Goal: Task Accomplishment & Management: Use online tool/utility

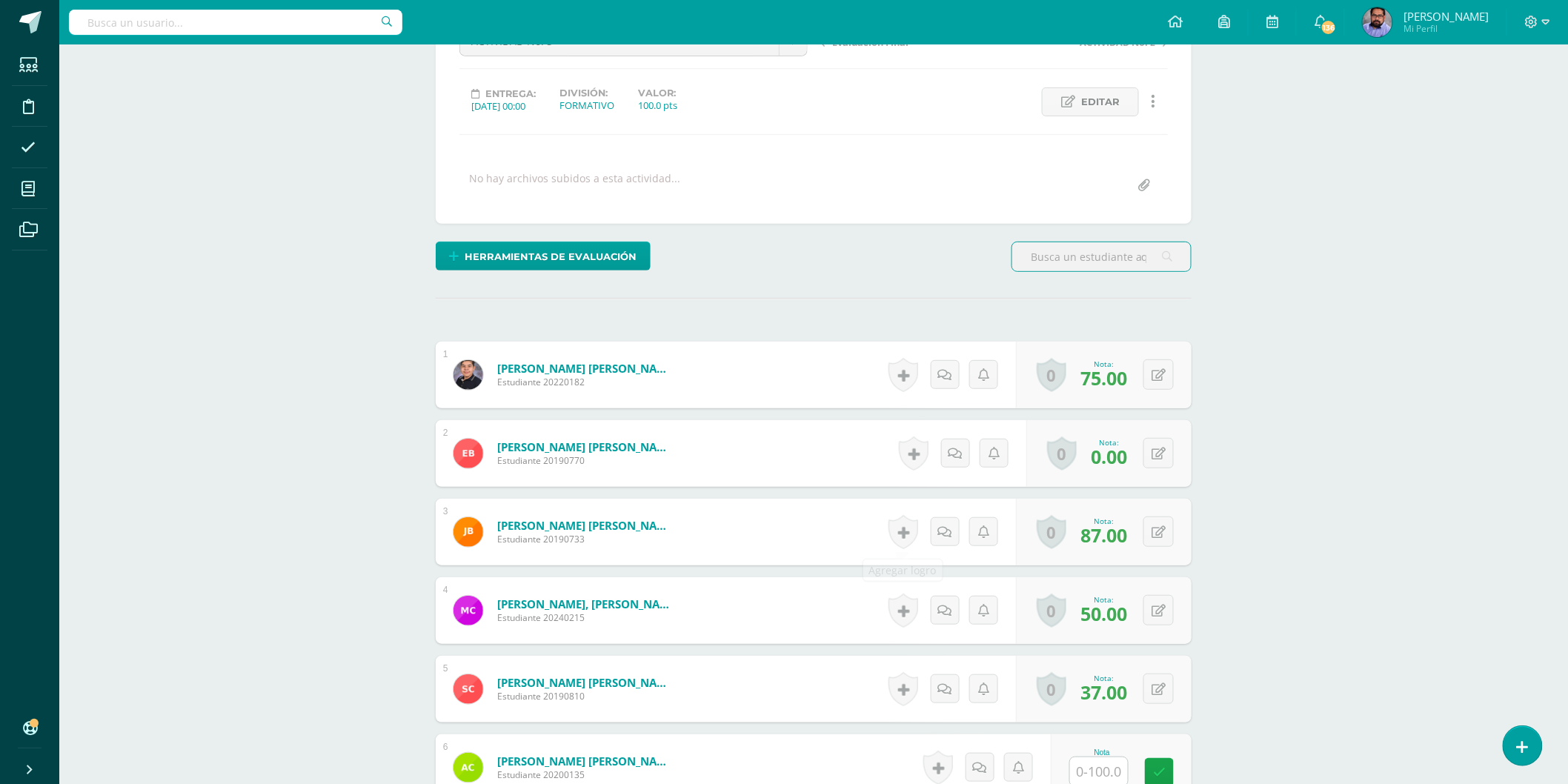
scroll to position [334, 0]
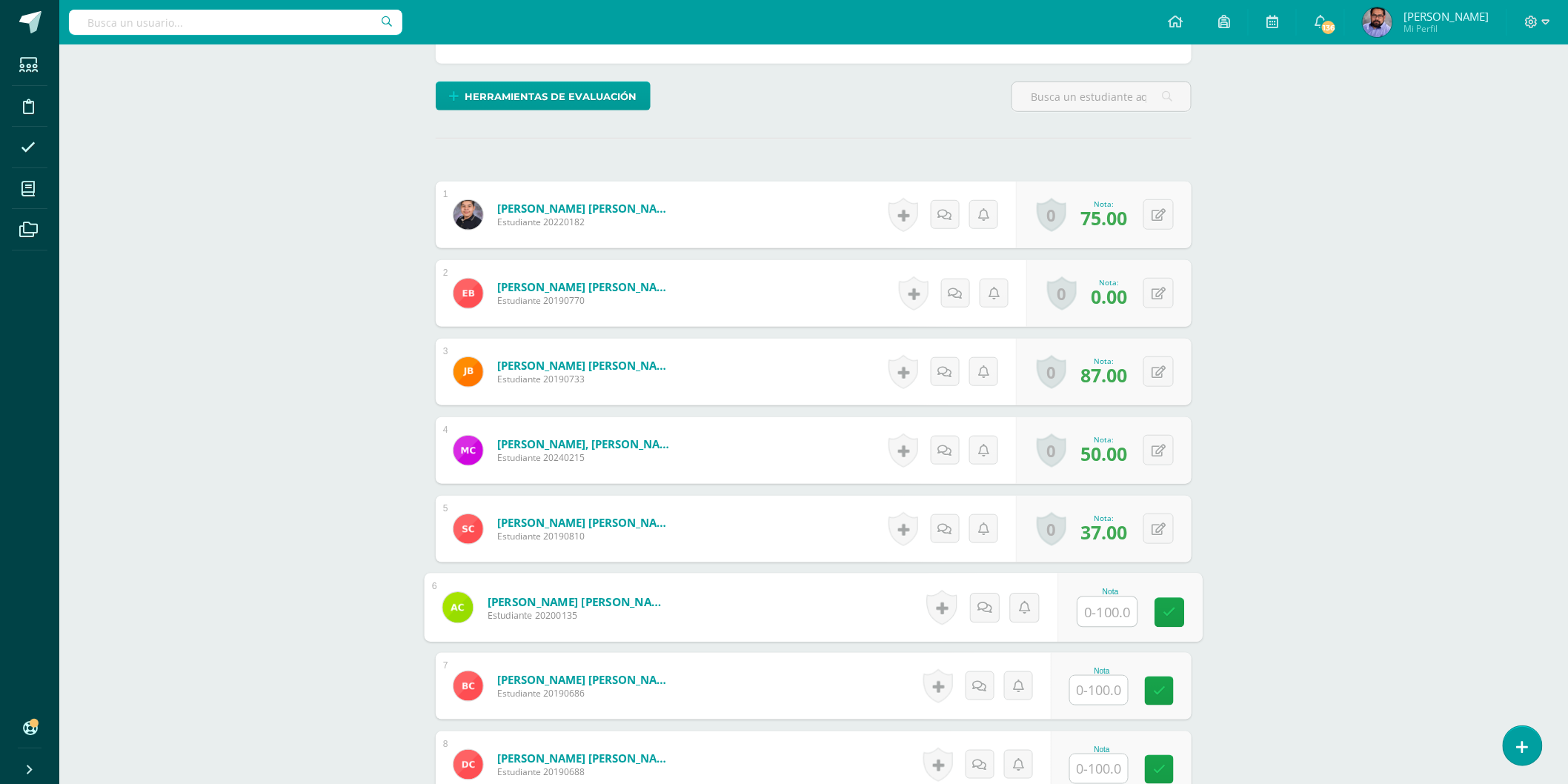
click at [1094, 620] on input "text" at bounding box center [1108, 612] width 60 height 30
type input "75"
type input "37"
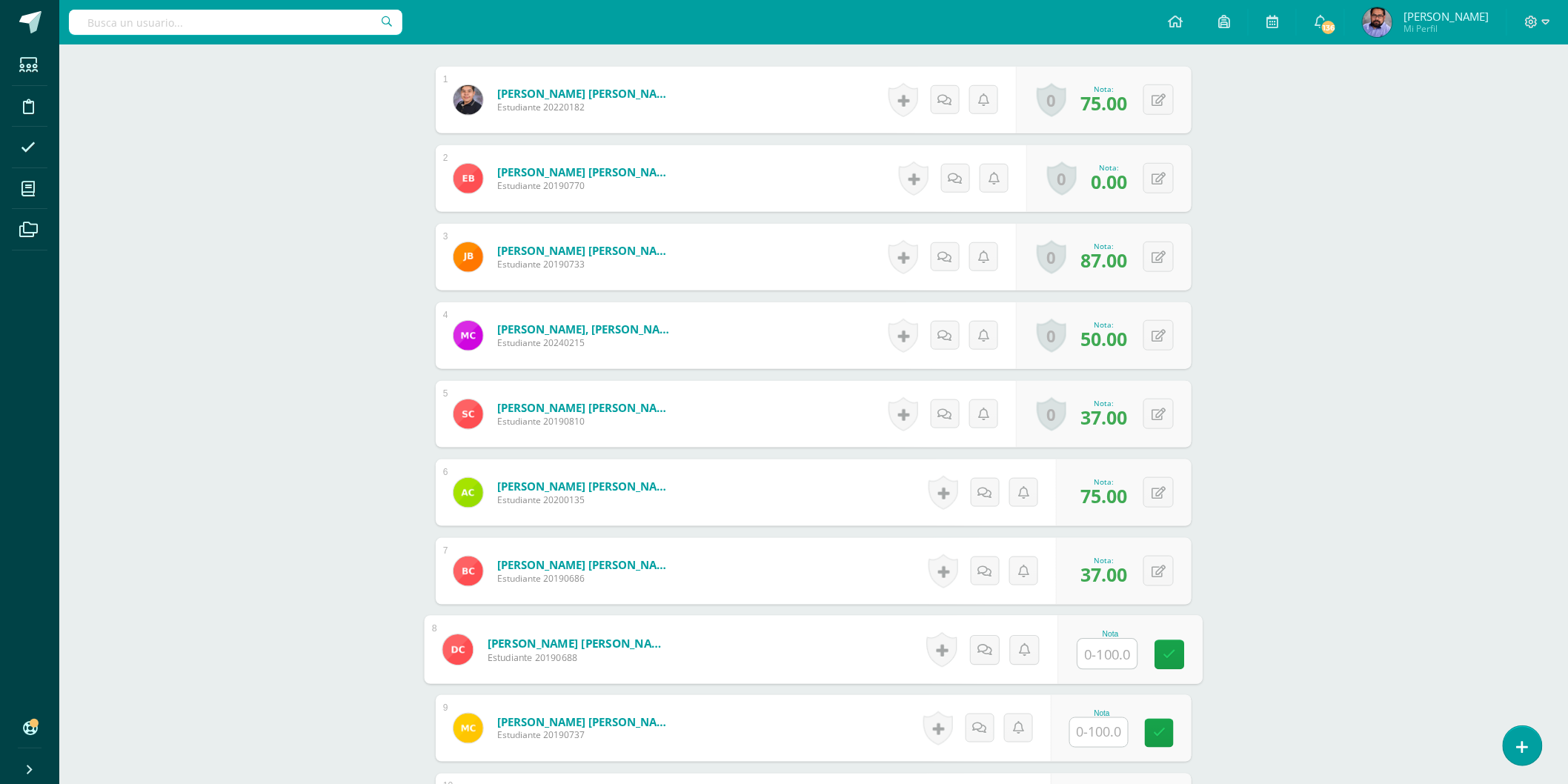
scroll to position [580, 0]
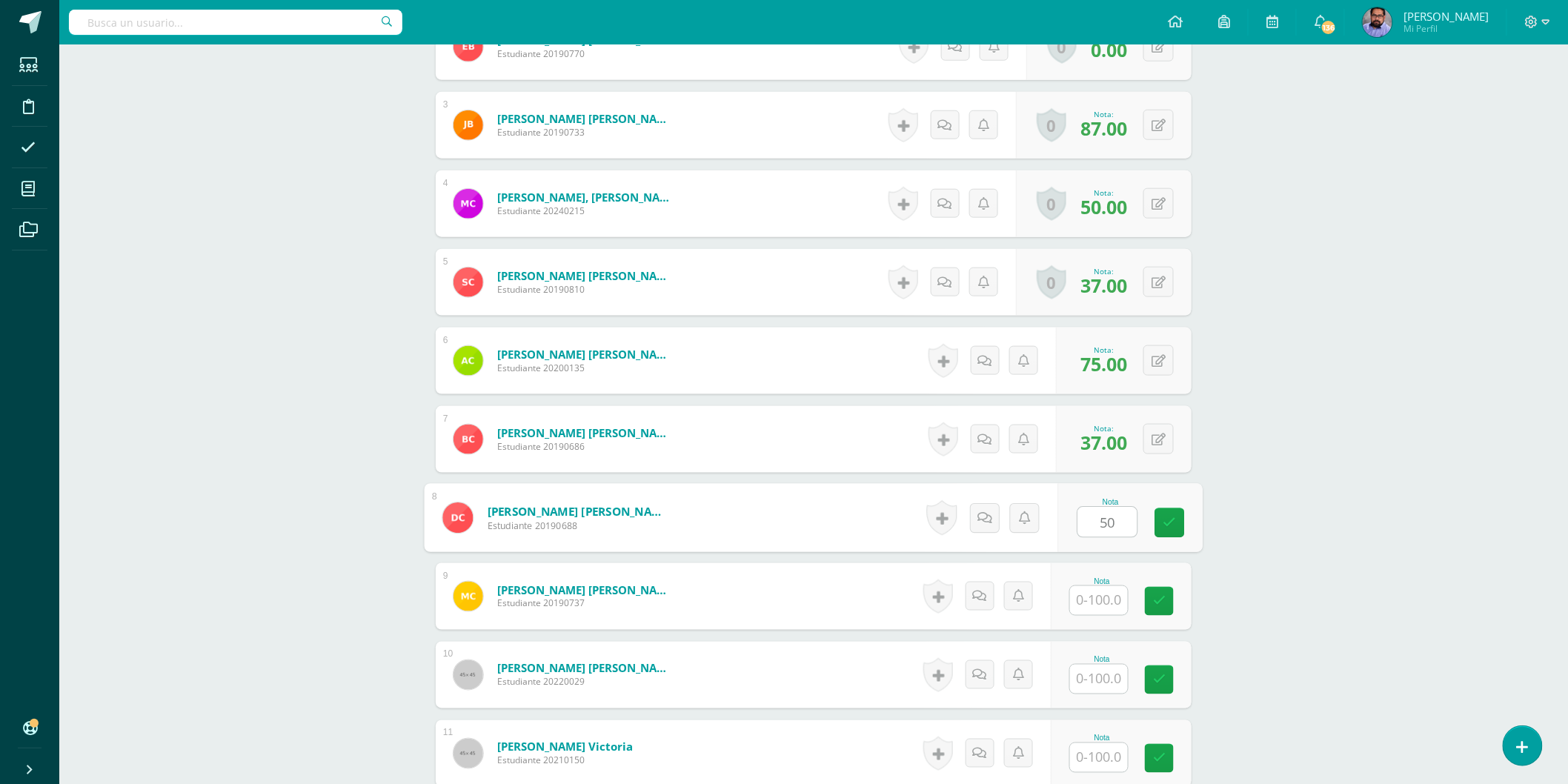
type input "50"
type input "75"
type input "3"
type input "94"
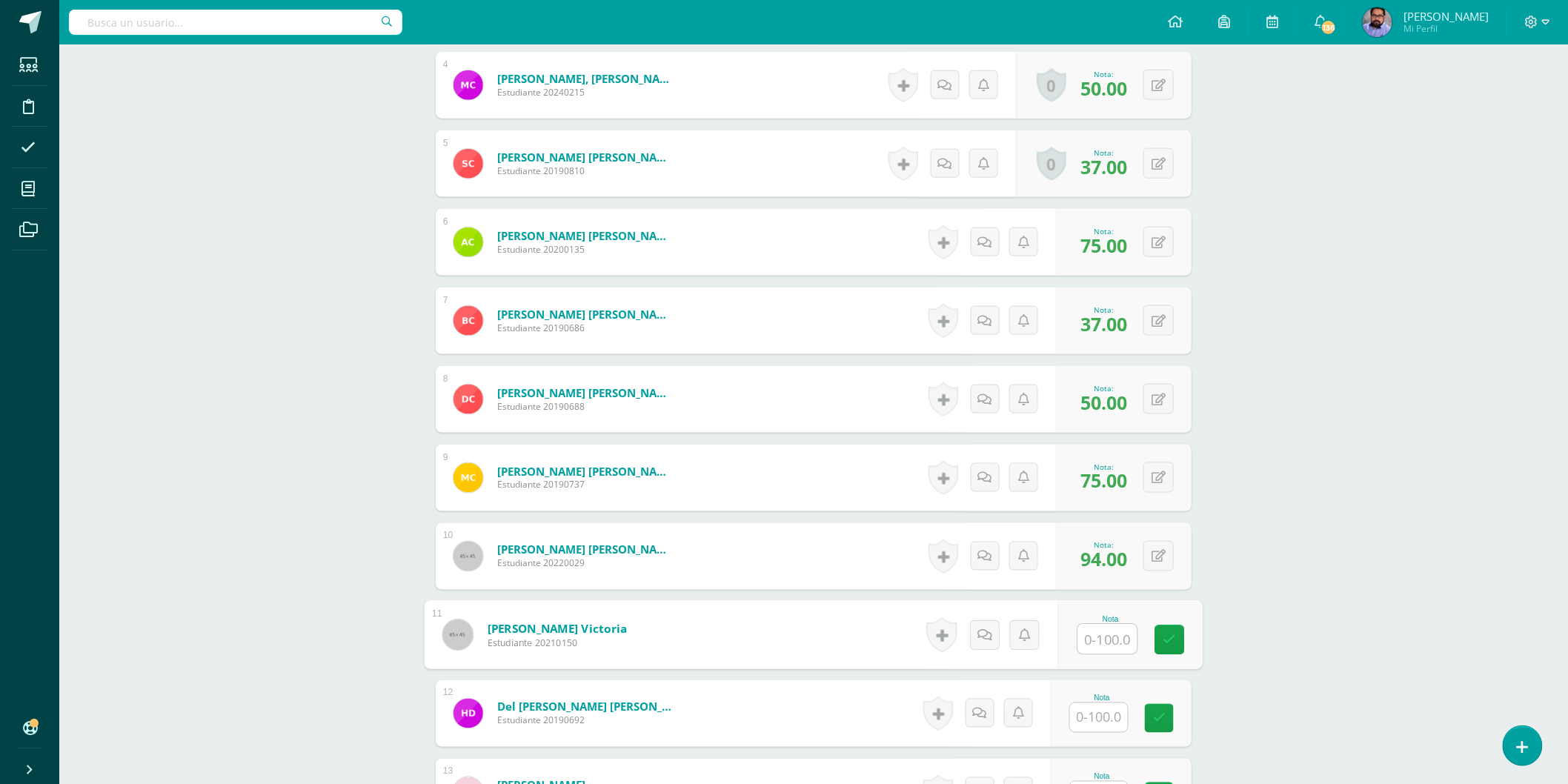
scroll to position [827, 0]
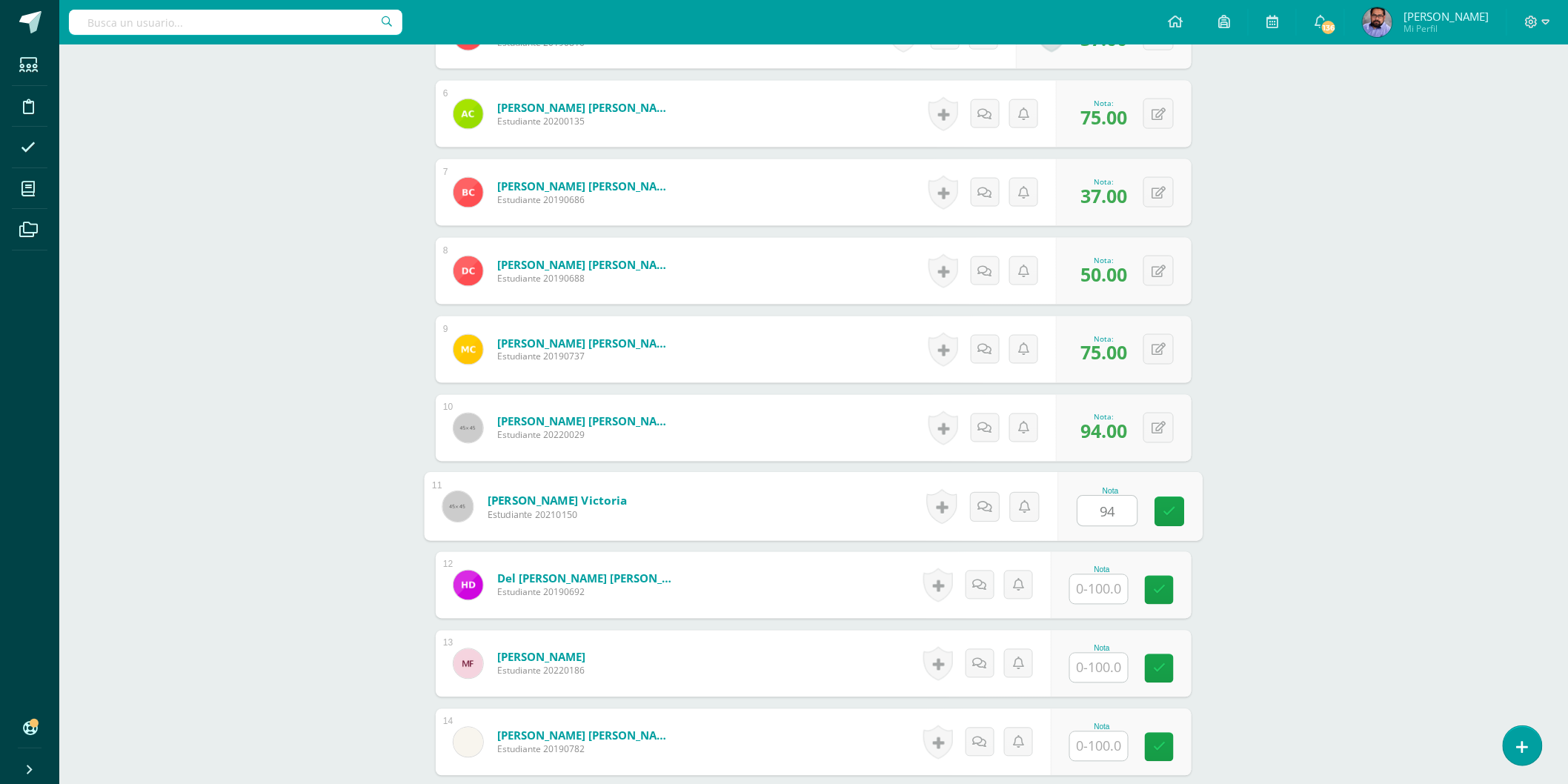
type input "94"
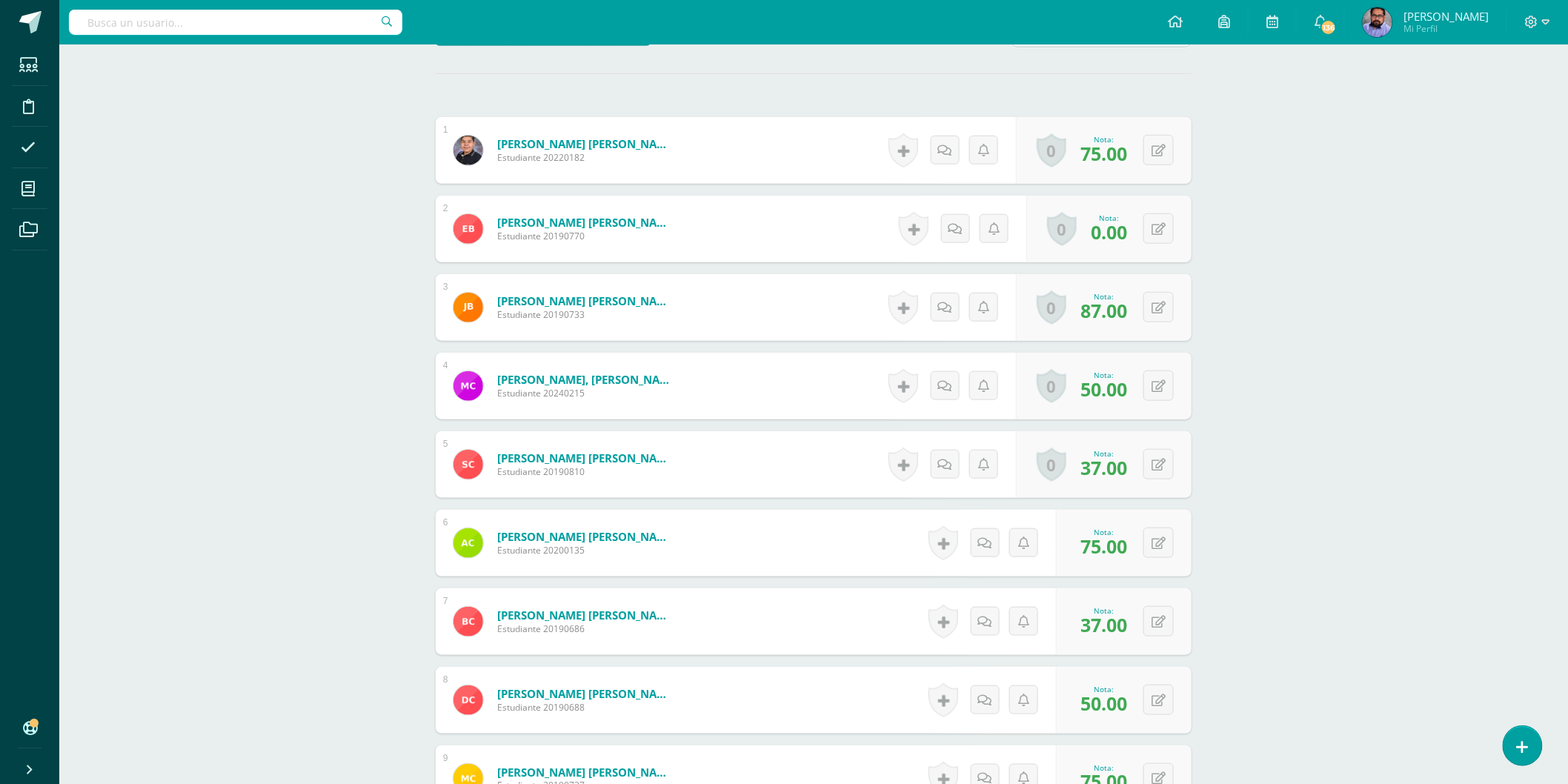
scroll to position [498, 0]
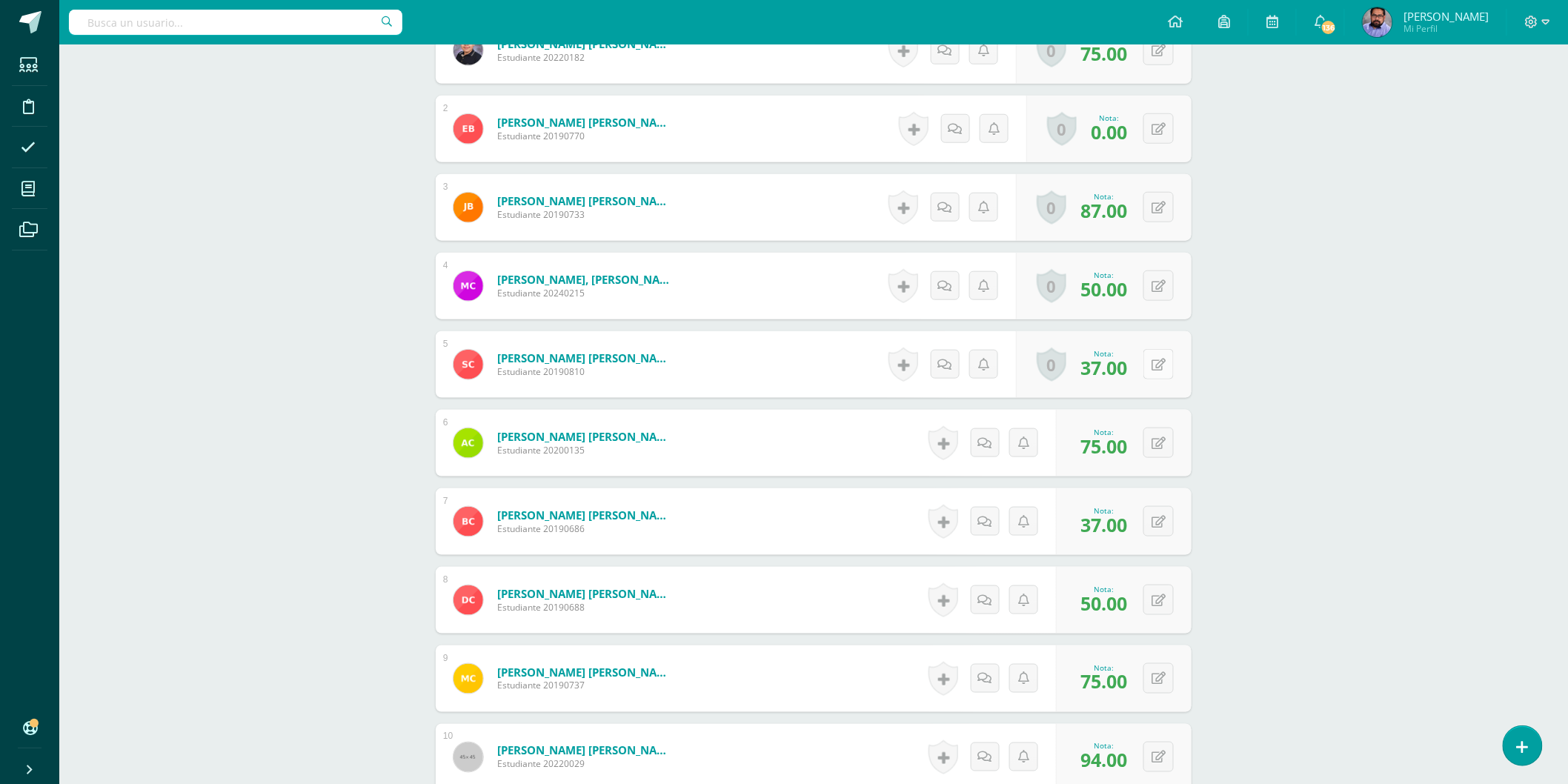
click at [1158, 357] on button at bounding box center [1159, 363] width 31 height 31
type input "62"
